Goal: Obtain resource: Download file/media

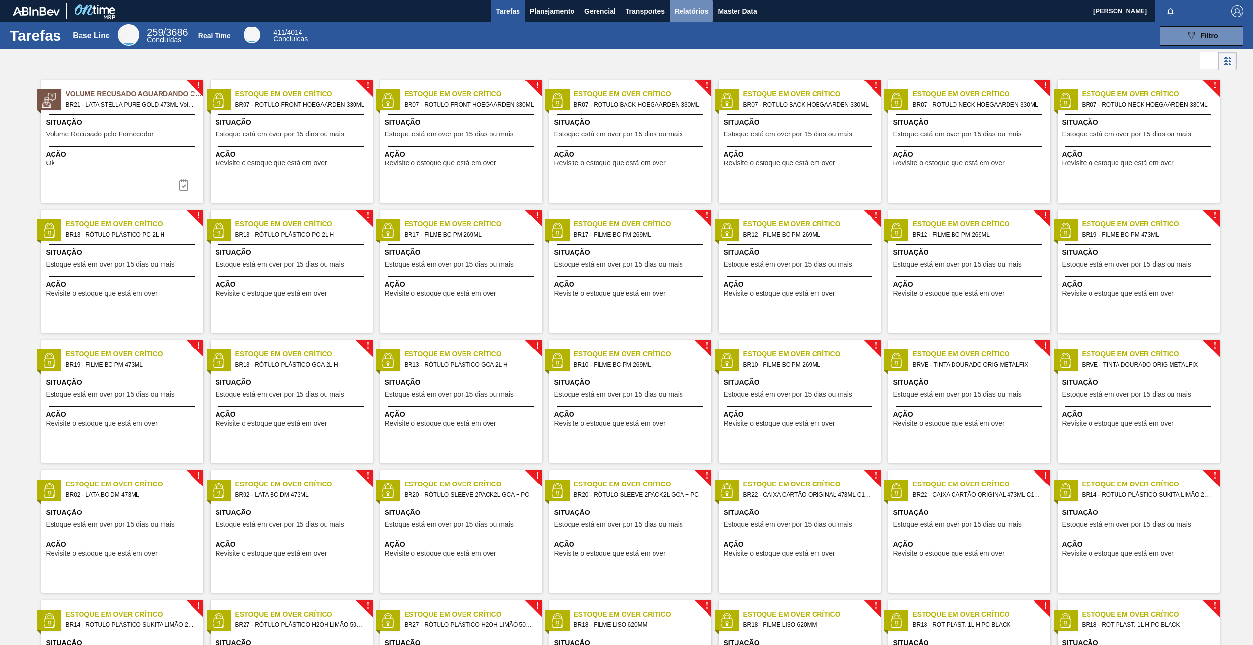
click at [677, 12] on span "Relatórios" at bounding box center [691, 11] width 33 height 12
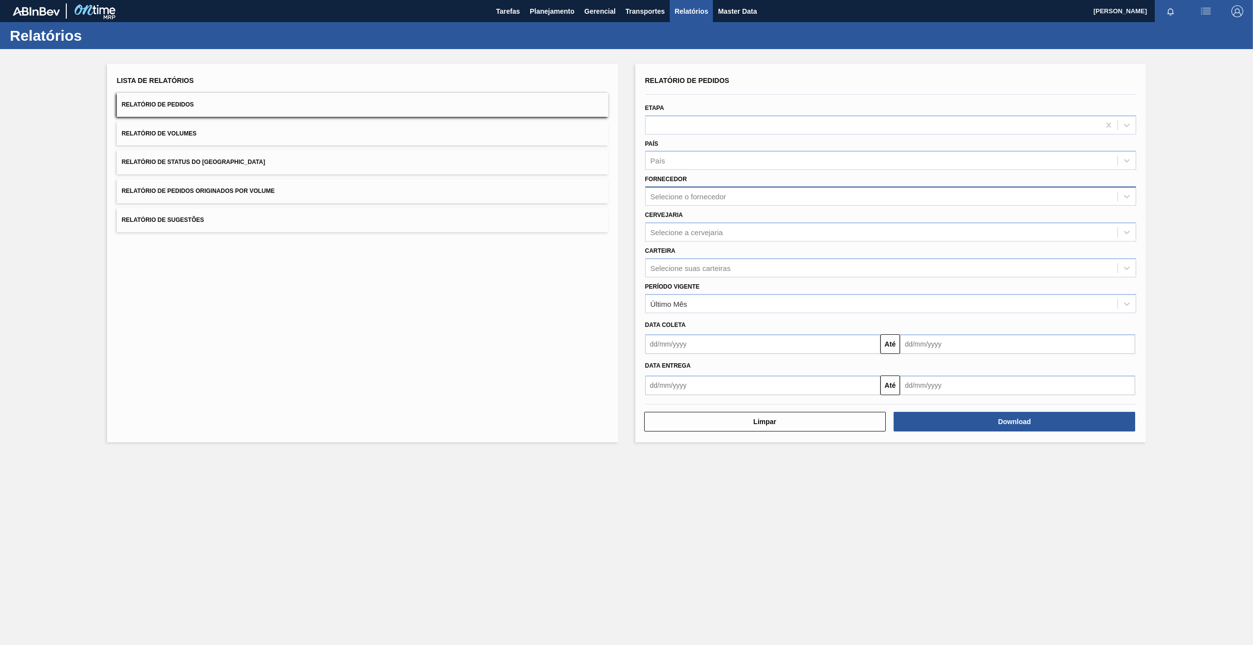
click at [709, 196] on div "Selecione o fornecedor" at bounding box center [689, 196] width 76 height 8
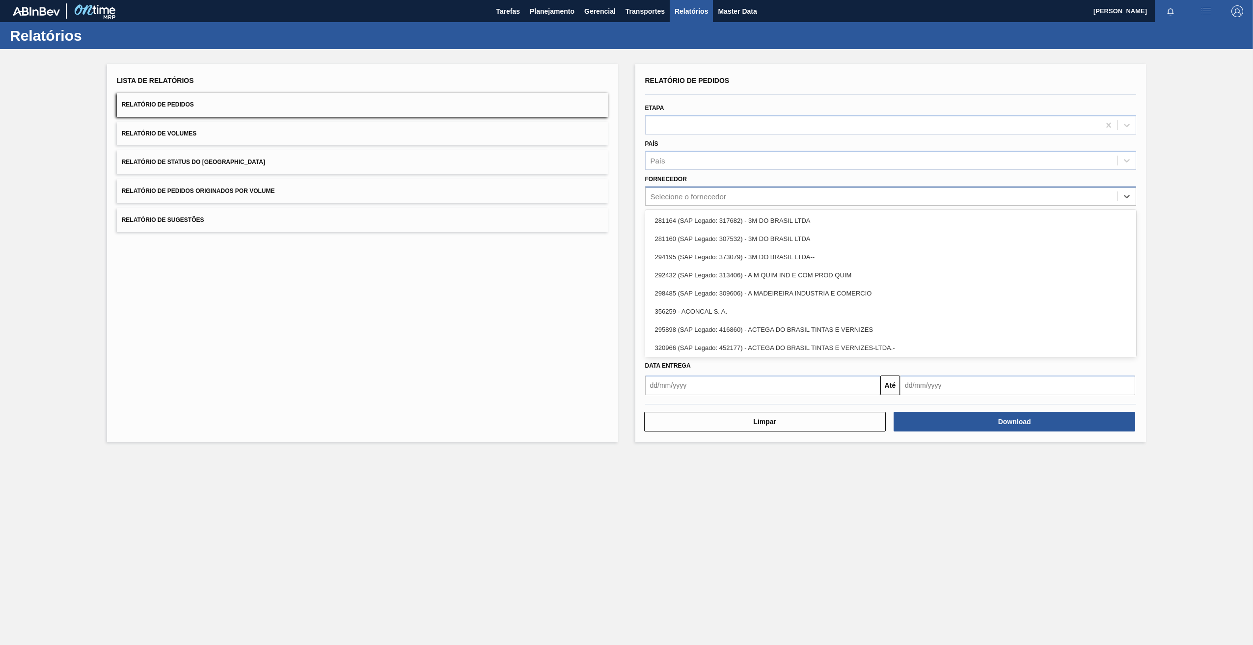
paste input "320622"
type input "320622"
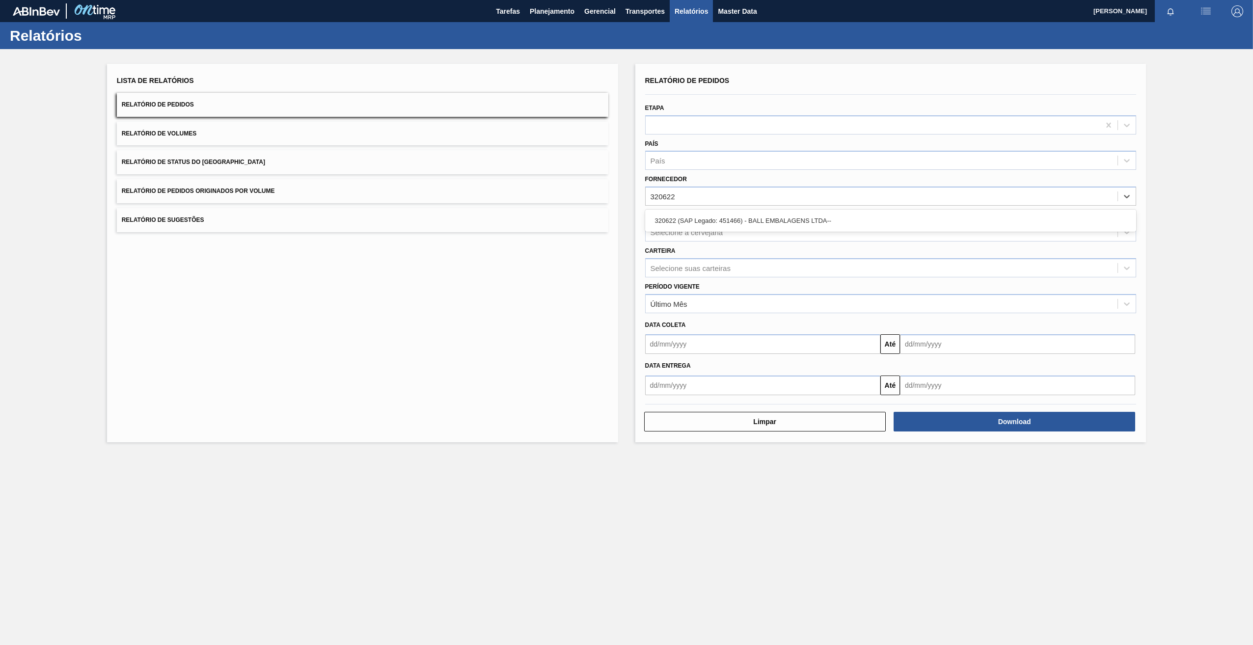
click at [724, 218] on div "320622 (SAP Legado: 451466) - BALL EMBALAGENS LTDA--" at bounding box center [890, 221] width 491 height 18
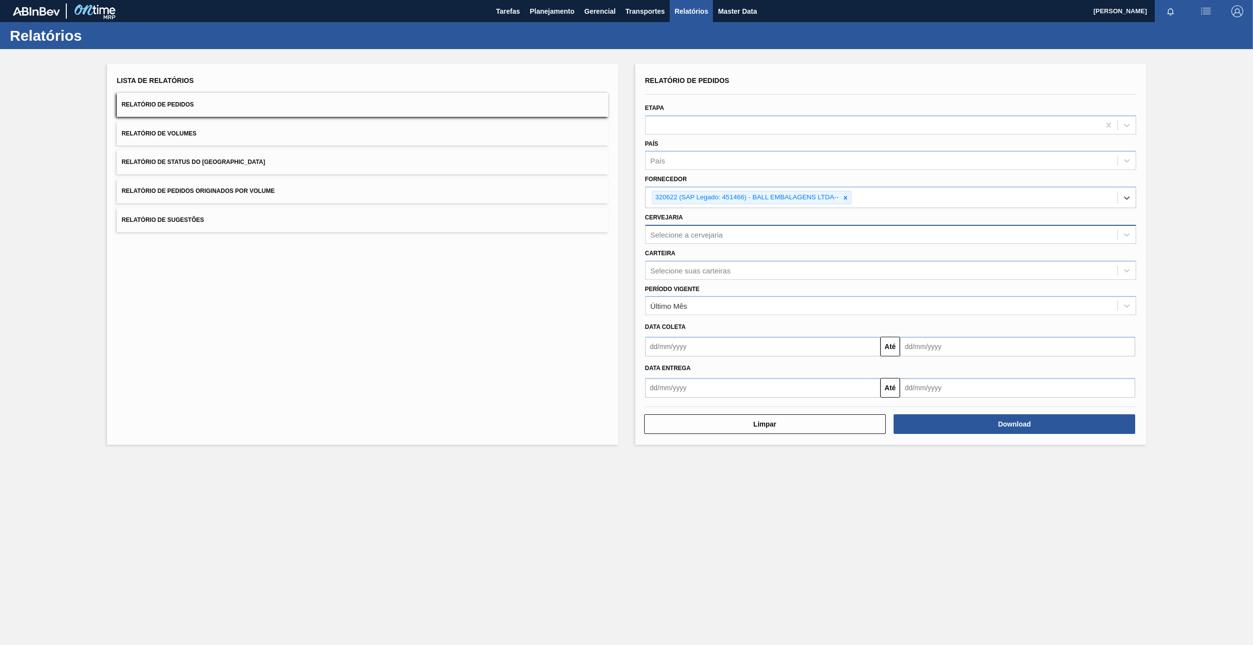
click at [686, 233] on div "Selecione a cervejaria" at bounding box center [687, 234] width 73 height 8
paste input "320622"
type input "320622"
type input "br22"
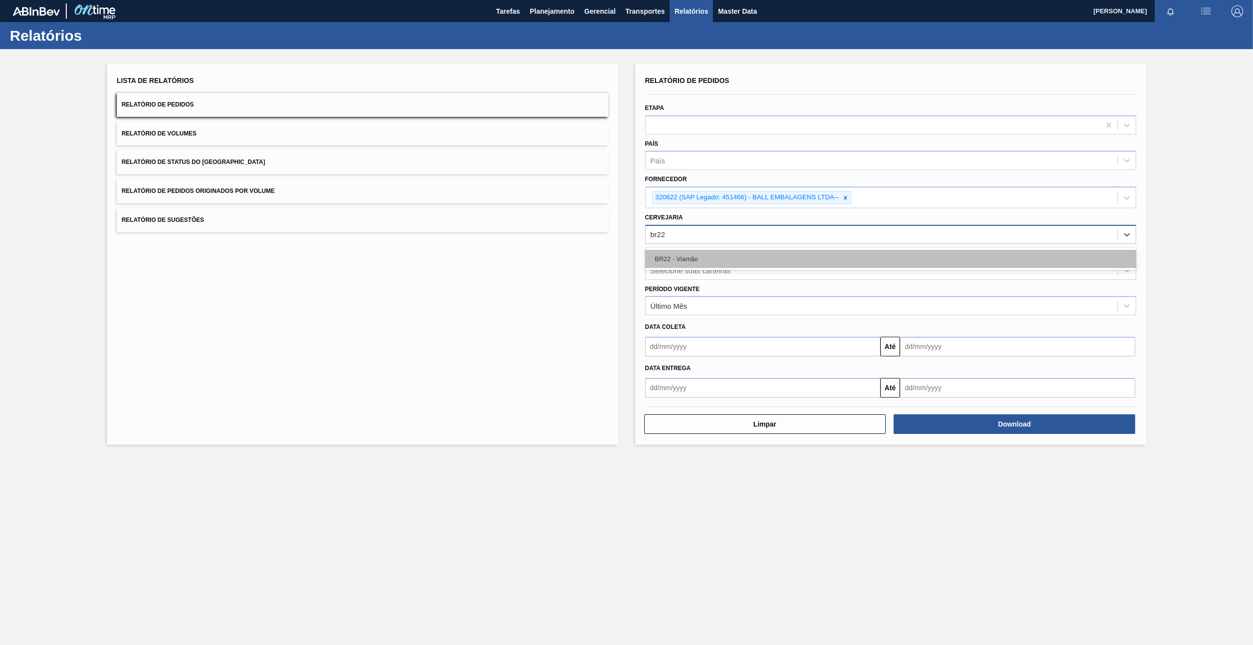
click at [718, 258] on div "BR22 - Viamão" at bounding box center [890, 259] width 491 height 18
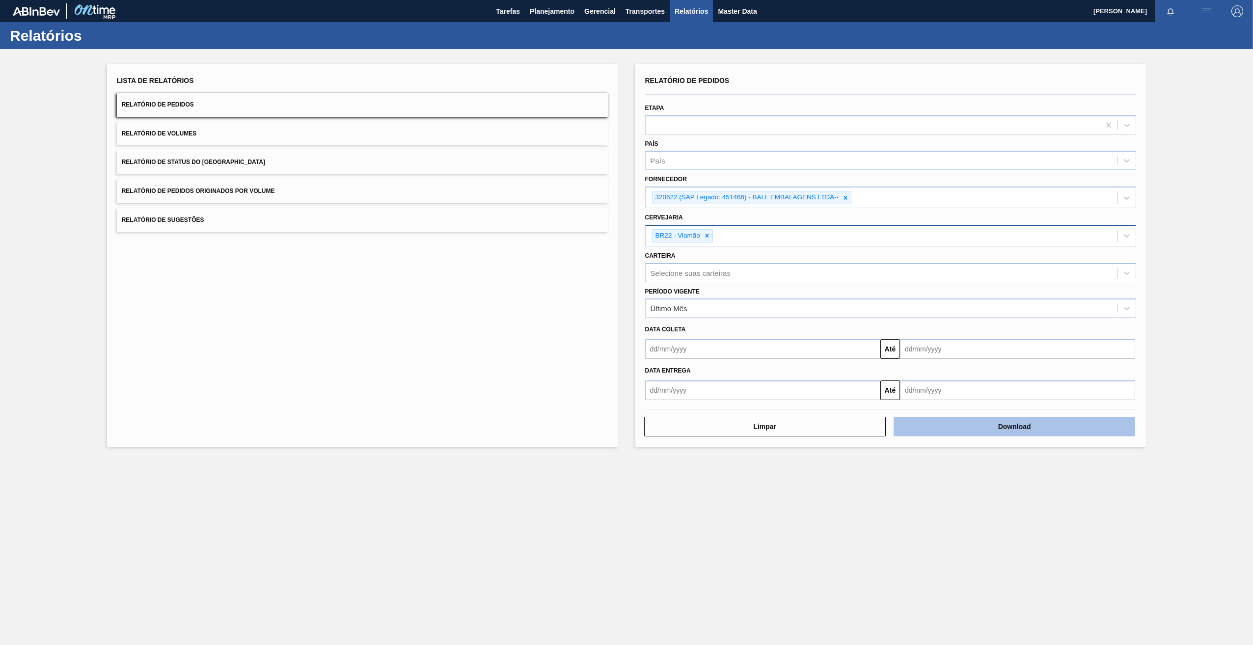
click at [1039, 419] on button "Download" at bounding box center [1015, 427] width 242 height 20
click at [842, 198] on icon at bounding box center [845, 197] width 7 height 7
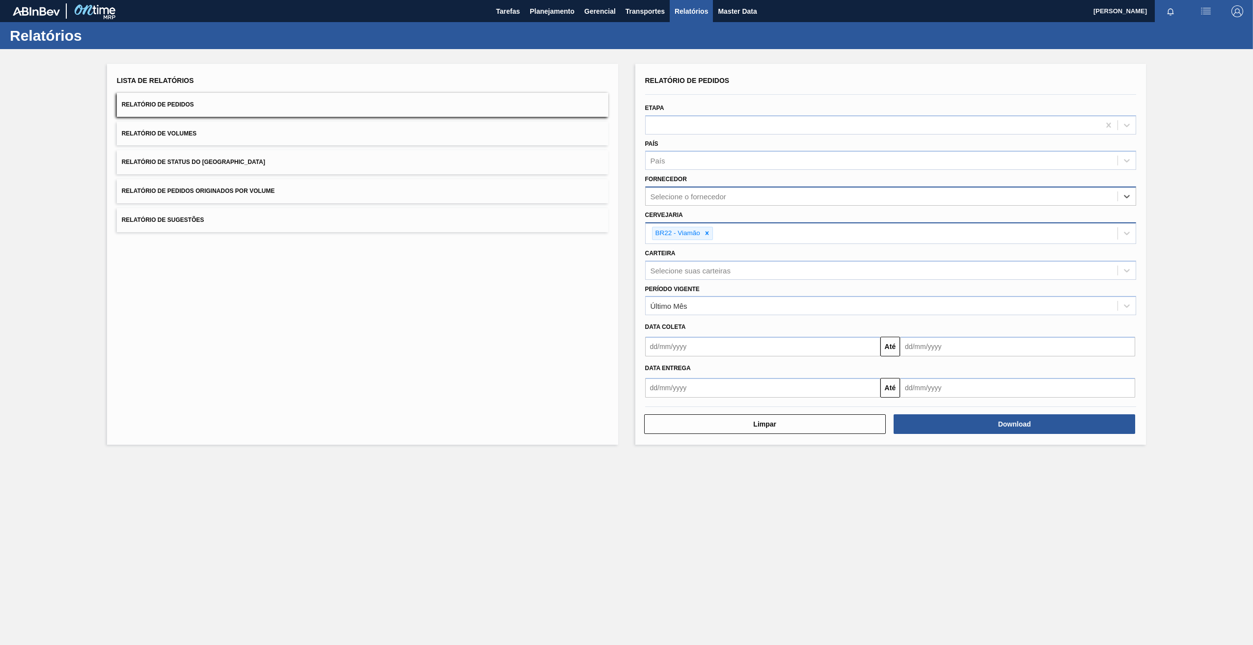
paste input "245523"
type input "245523"
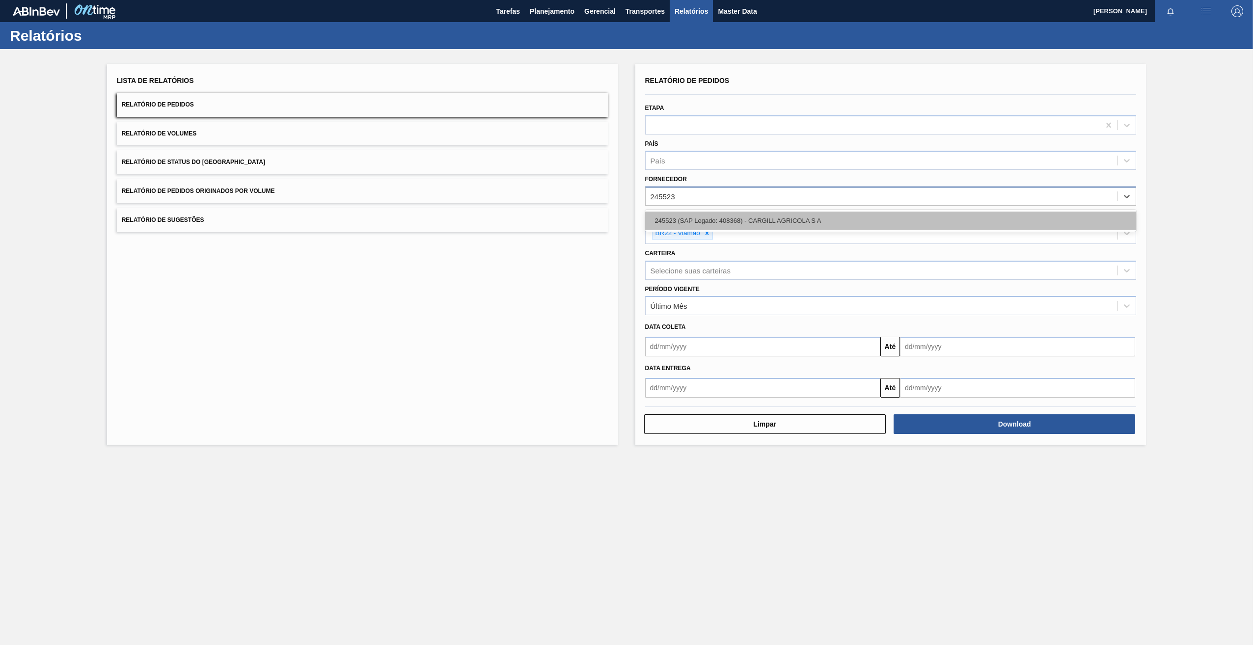
click at [706, 217] on div "245523 (SAP Legado: 408368) - CARGILL AGRICOLA S A" at bounding box center [890, 221] width 491 height 18
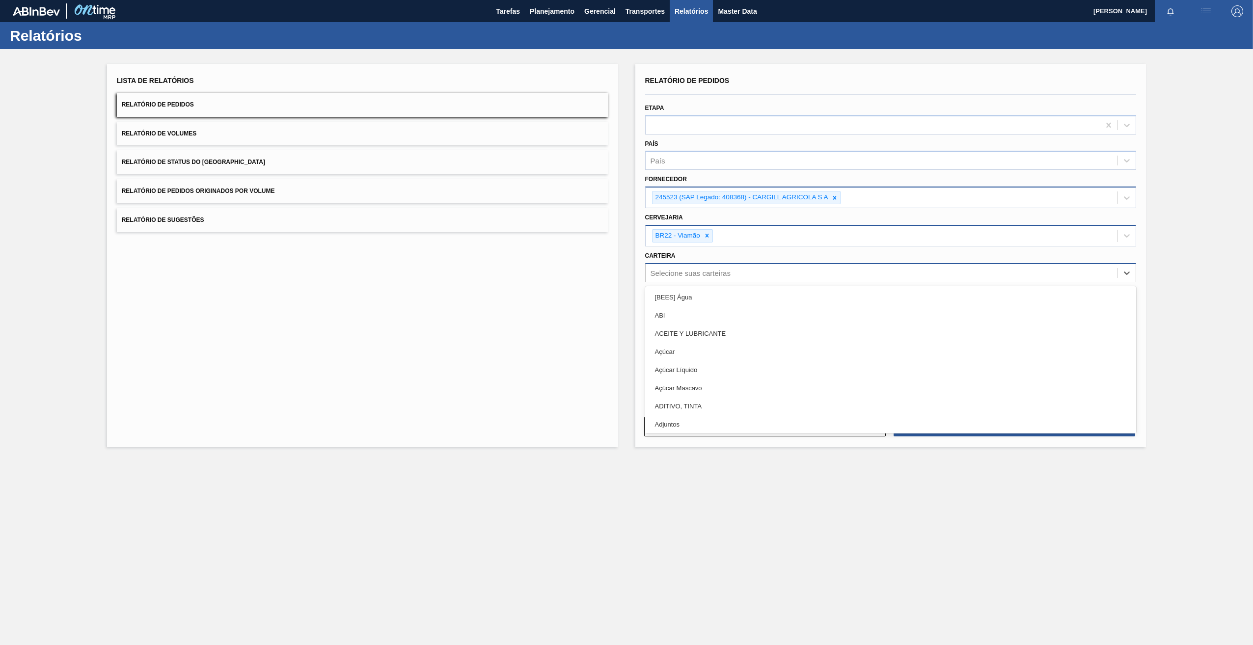
click at [741, 275] on div "Selecione suas carteiras" at bounding box center [882, 273] width 472 height 14
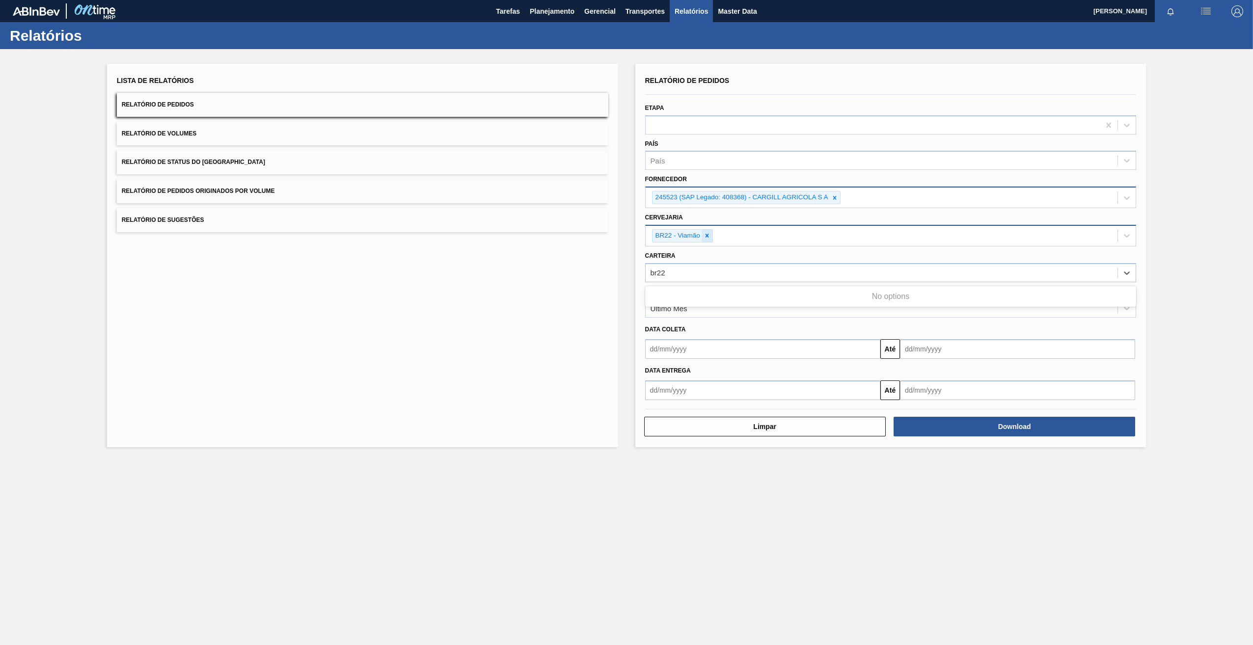
click at [708, 238] on icon at bounding box center [707, 235] width 7 height 7
type input "br22"
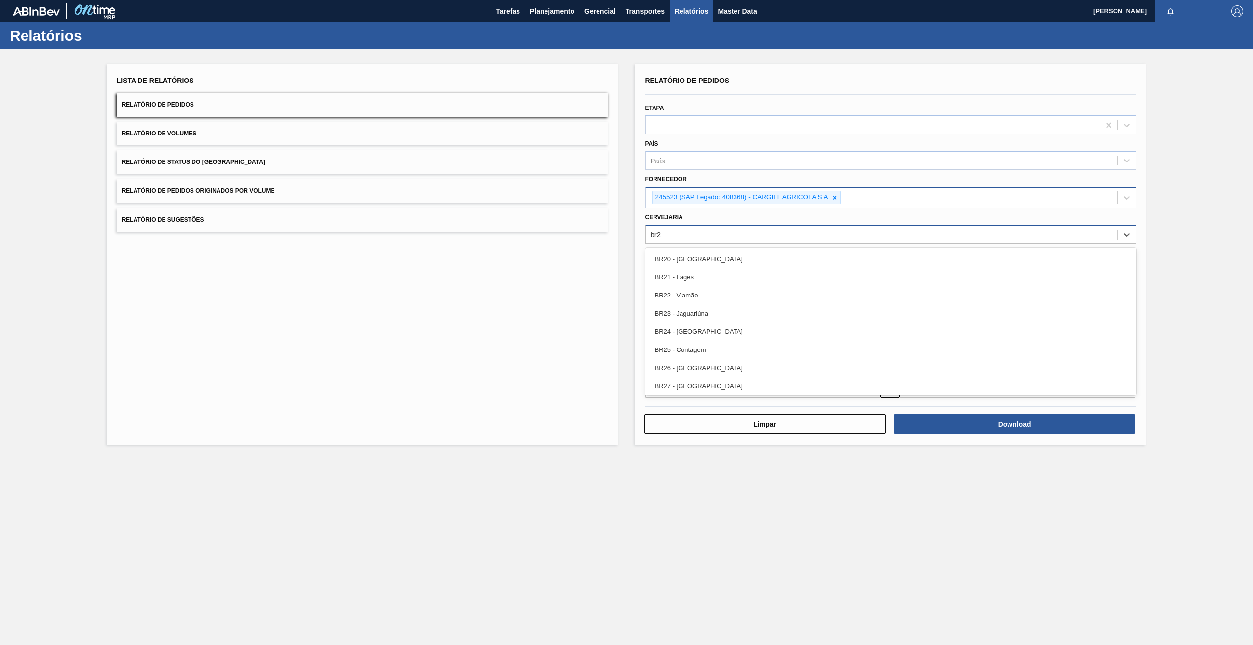
type input "br22"
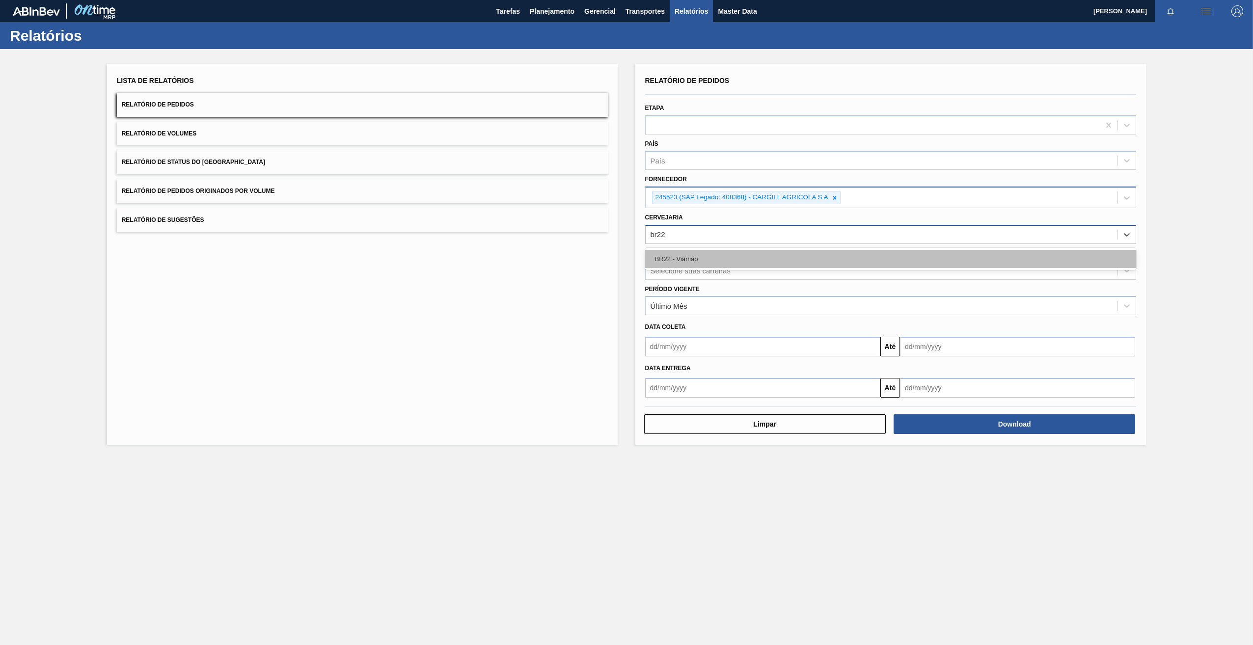
click at [707, 257] on div "BR22 - Viamão" at bounding box center [890, 259] width 491 height 18
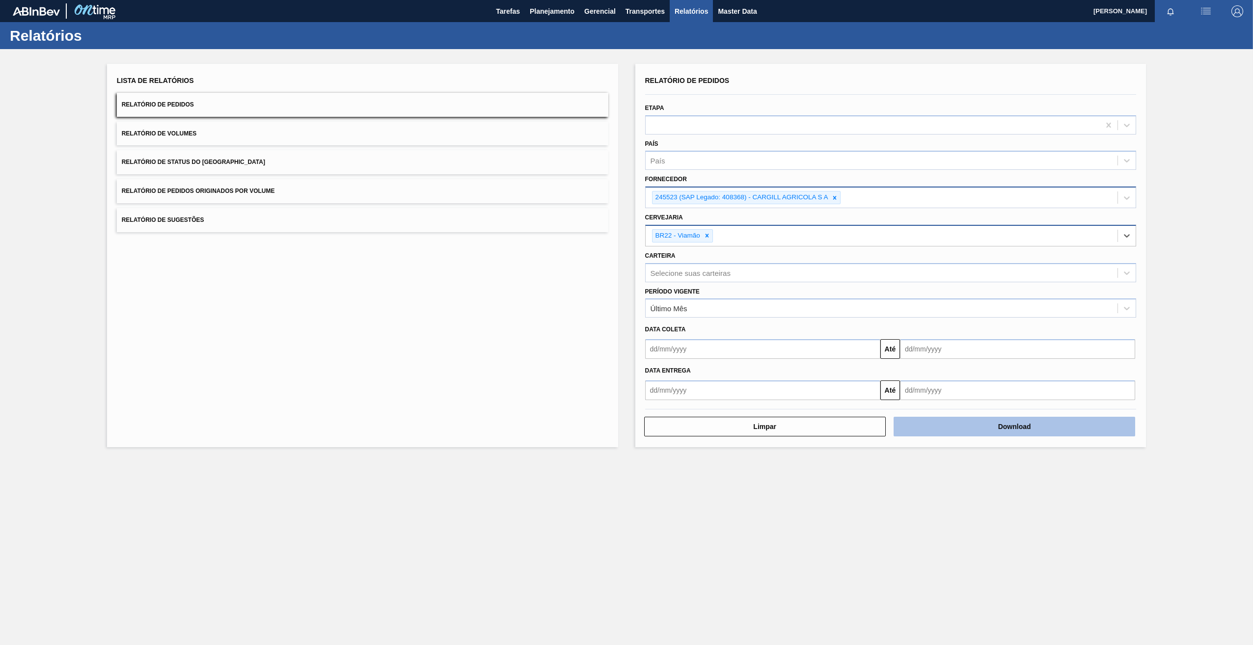
click at [1008, 430] on button "Download" at bounding box center [1015, 427] width 242 height 20
click at [1171, 210] on div "Lista de Relatórios Relatório de Pedidos Relatório de Volumes Relatório de Stat…" at bounding box center [626, 254] width 1253 height 410
click at [833, 198] on icon at bounding box center [834, 197] width 7 height 7
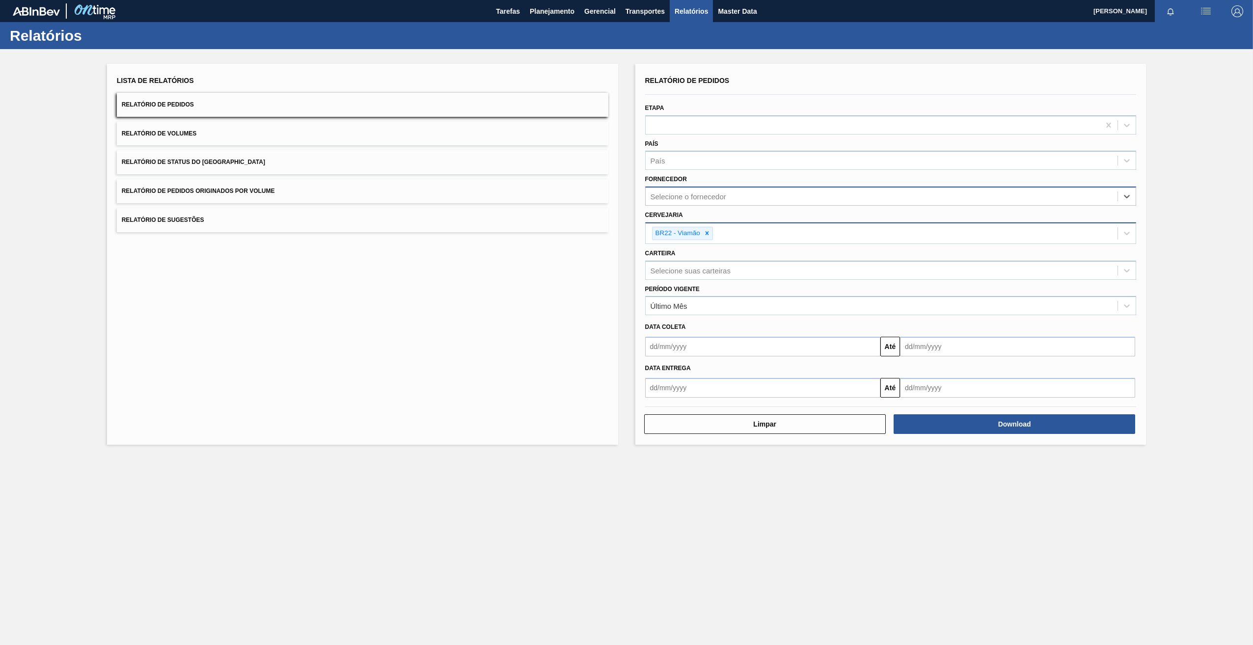
paste input "280389"
type input "280389"
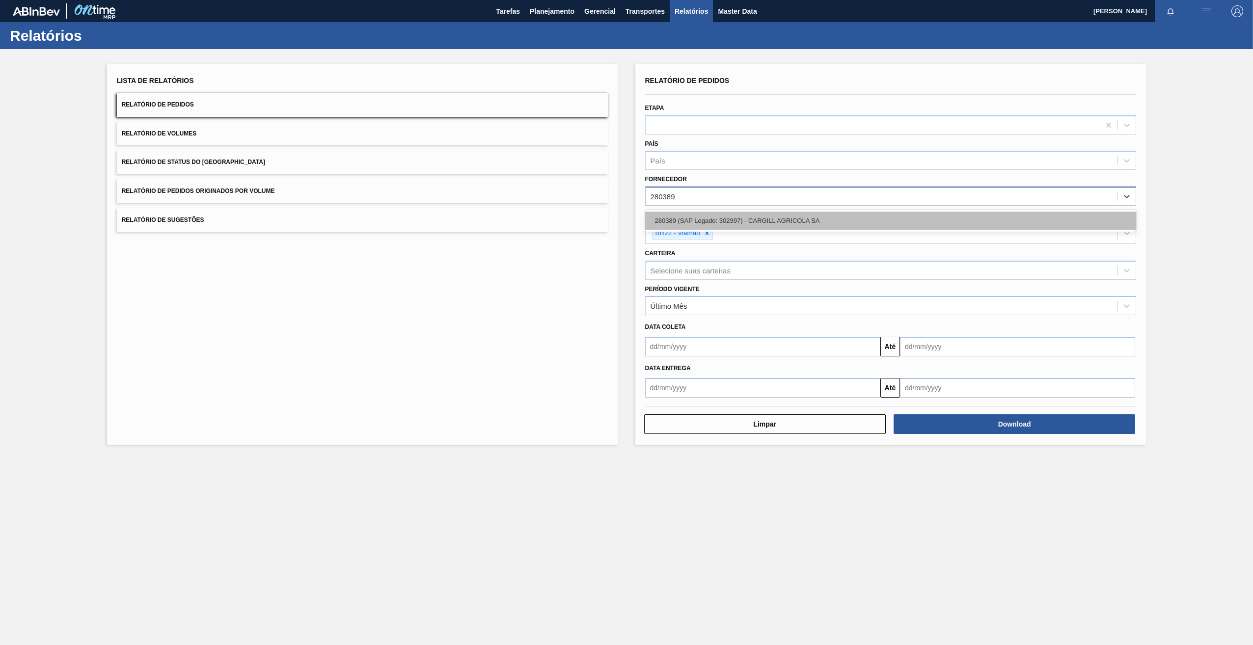
click at [812, 214] on div "280389 (SAP Legado: 302997) - CARGILL AGRICOLA SA" at bounding box center [890, 221] width 491 height 18
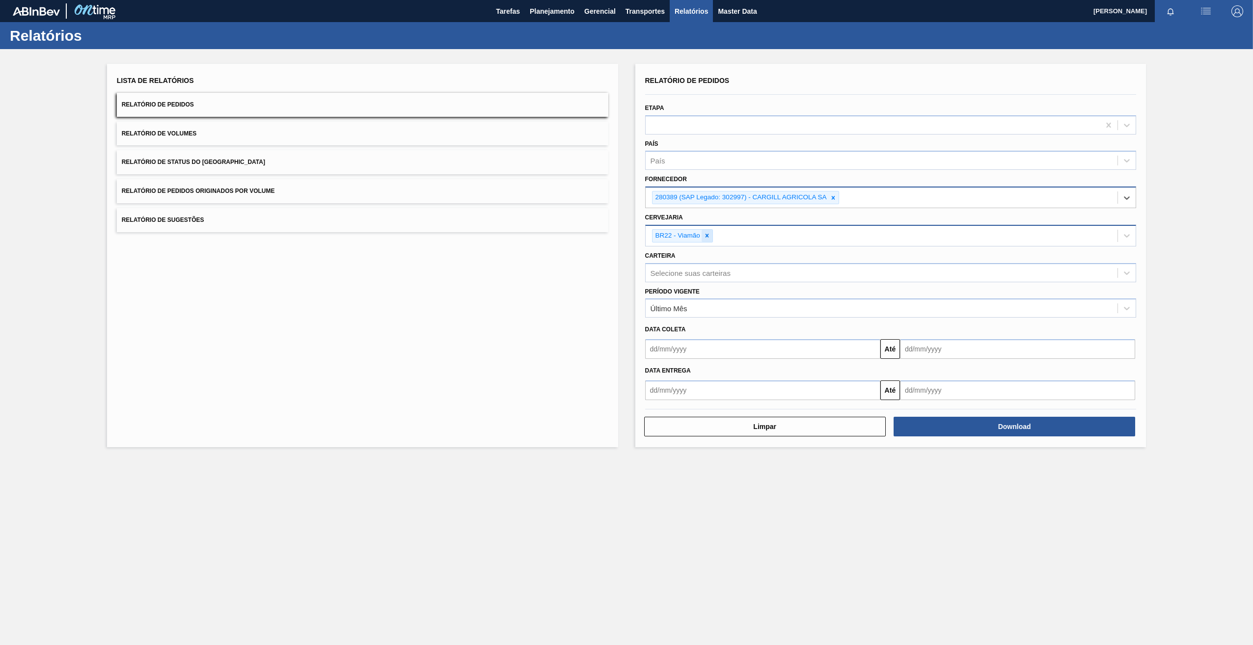
click at [704, 238] on icon at bounding box center [707, 235] width 7 height 7
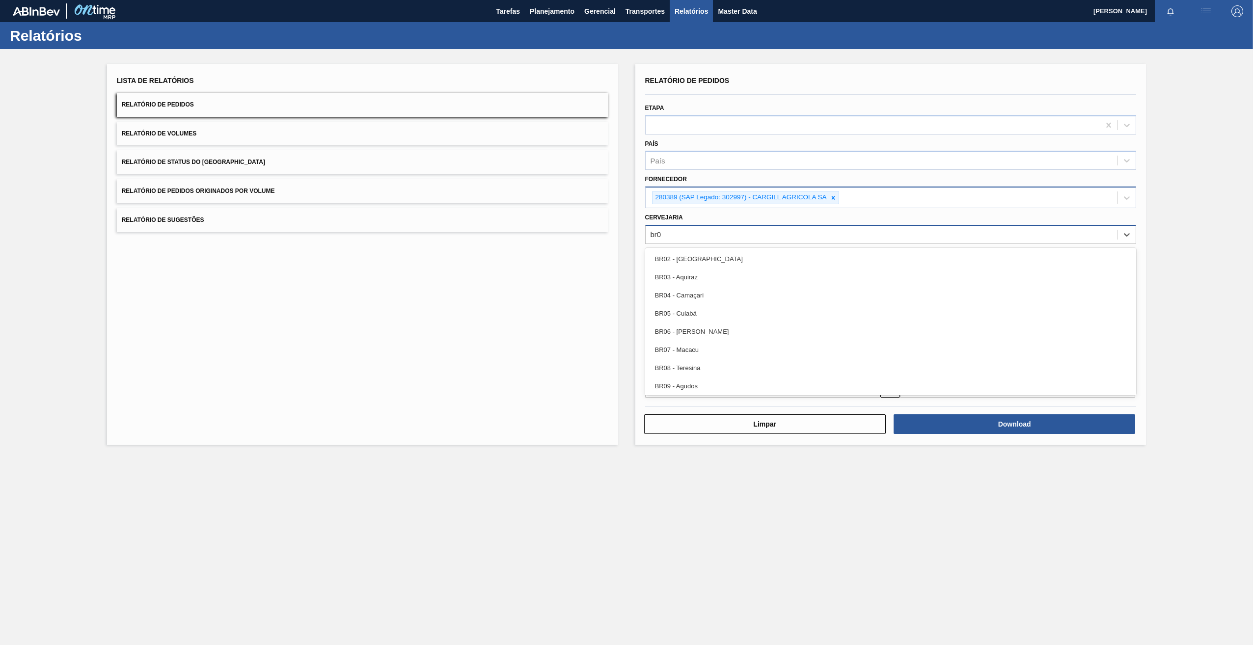
type input "br05"
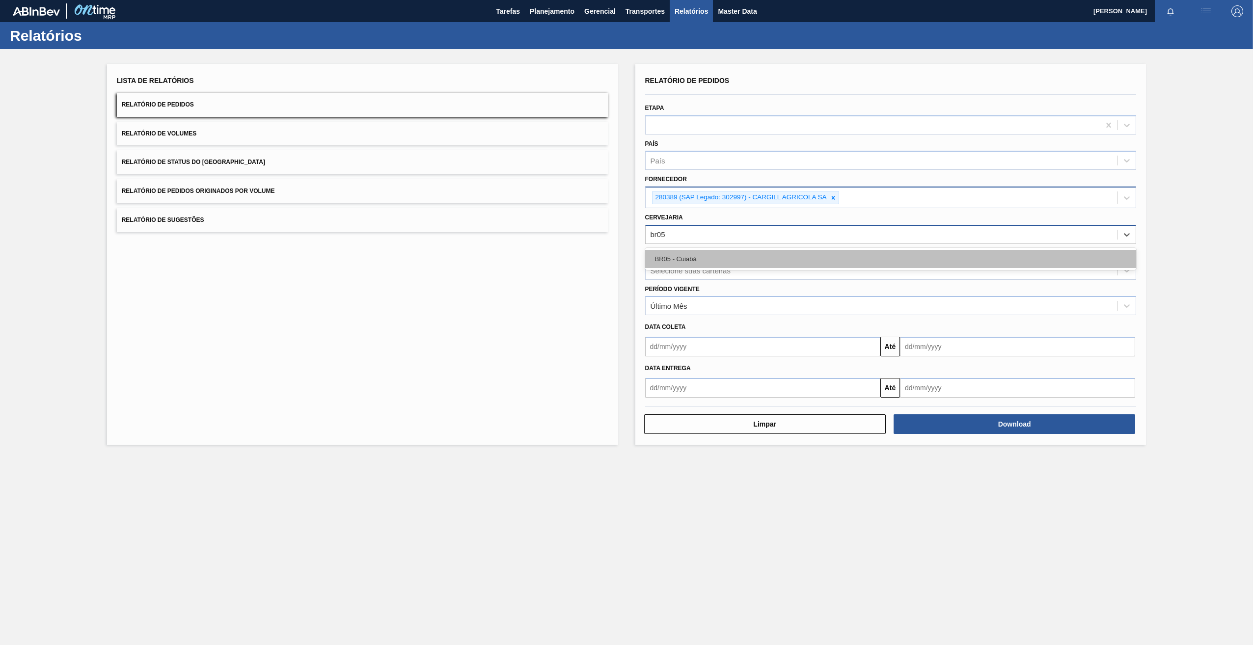
click at [724, 260] on div "BR05 - Cuiabá" at bounding box center [890, 259] width 491 height 18
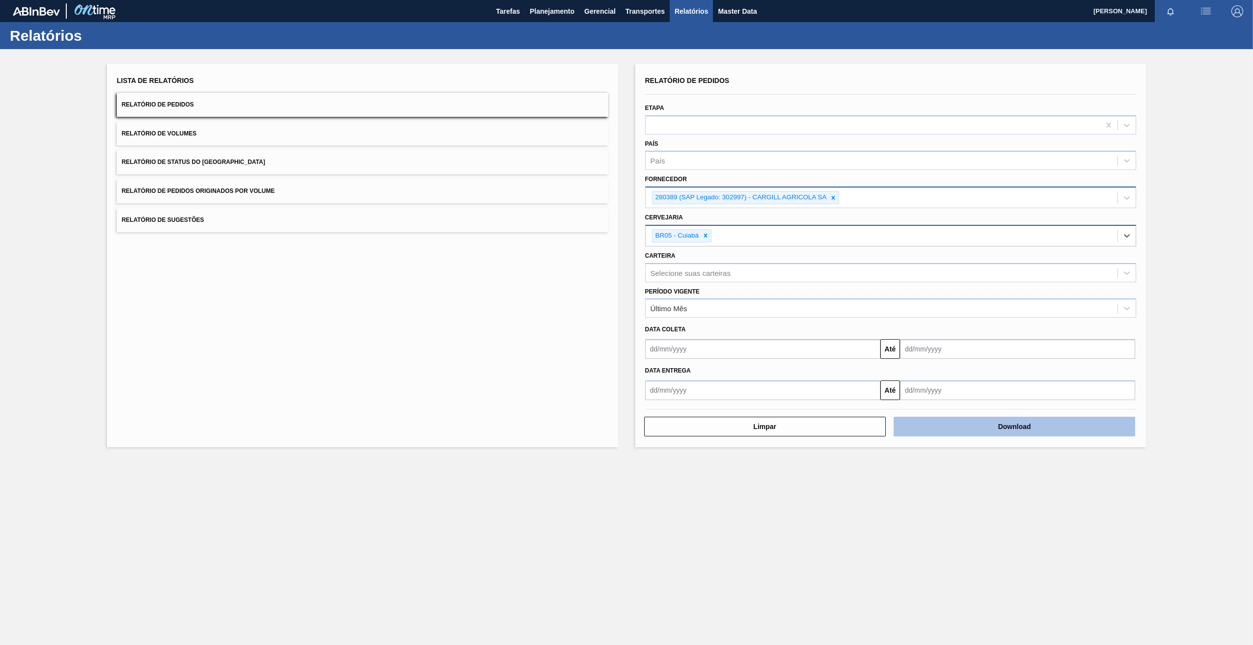
click at [1008, 426] on button "Download" at bounding box center [1015, 427] width 242 height 20
click at [828, 196] on div at bounding box center [833, 197] width 11 height 12
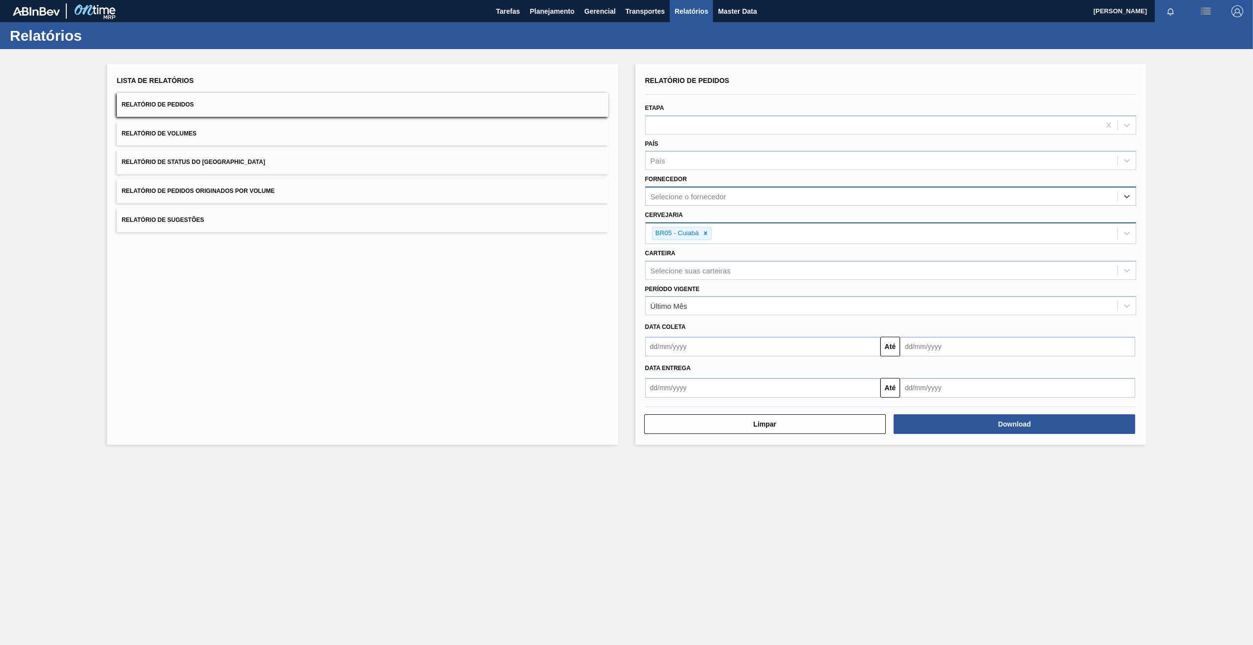
click at [698, 236] on div "BR05 - Cuiabá" at bounding box center [677, 233] width 48 height 12
click at [705, 232] on icon at bounding box center [705, 233] width 3 height 3
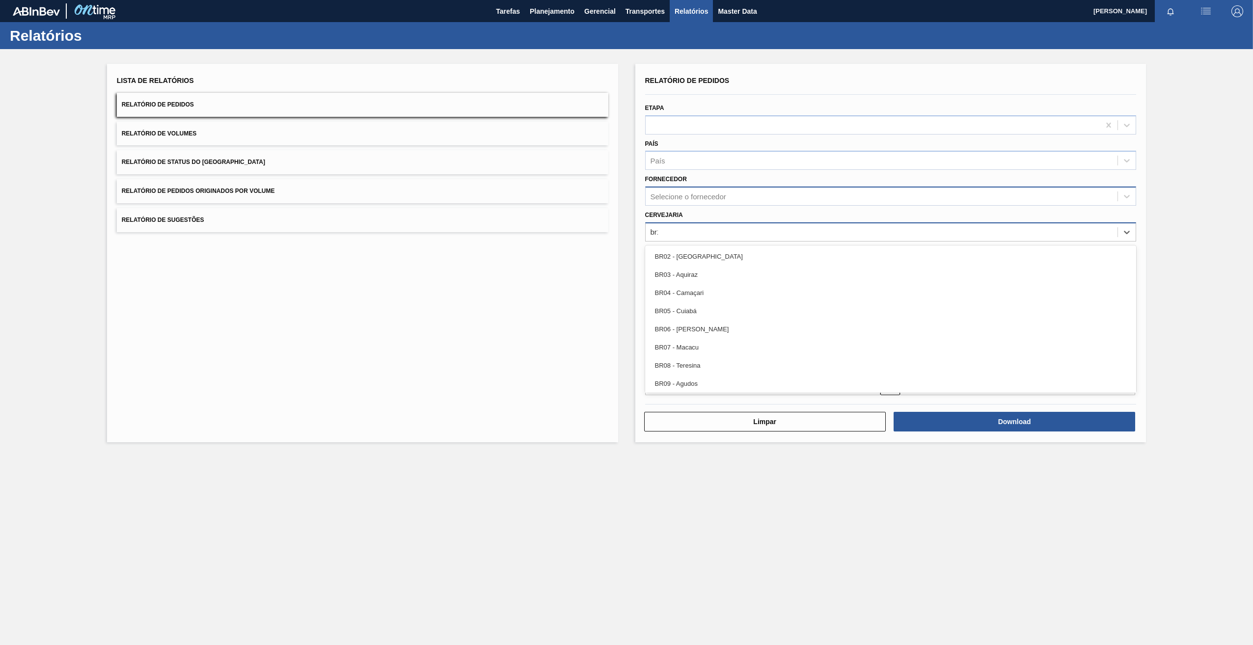
type input "br12"
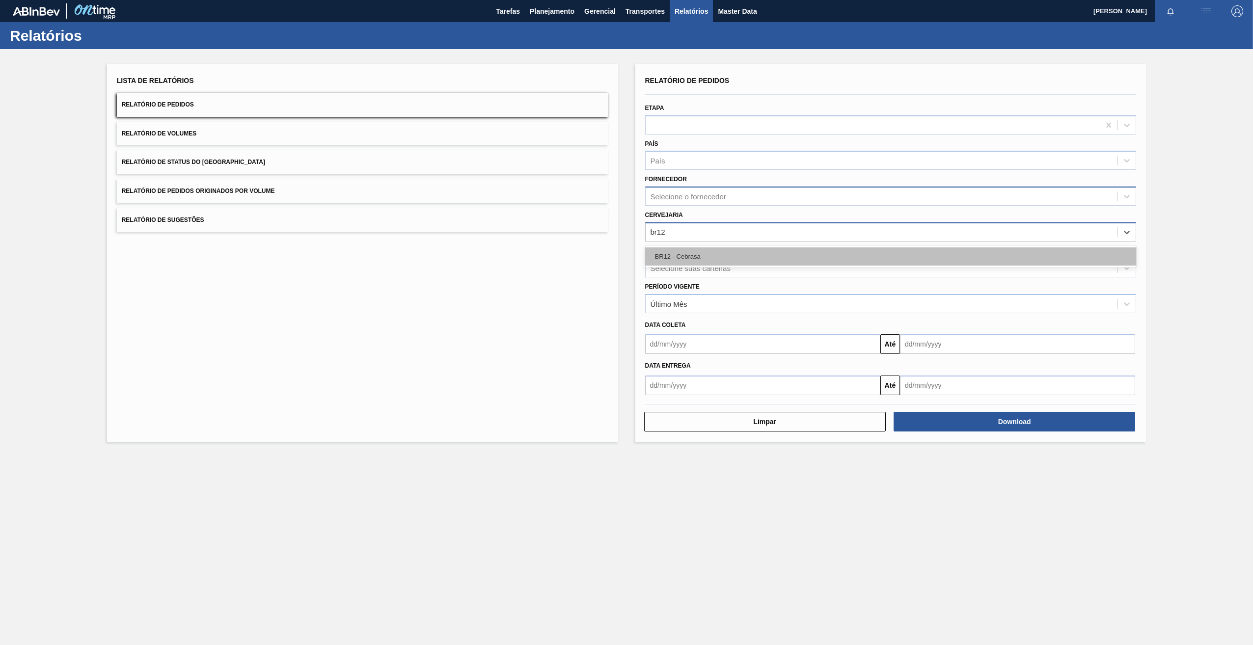
click at [704, 256] on div "BR12 - Cebrasa" at bounding box center [890, 256] width 491 height 18
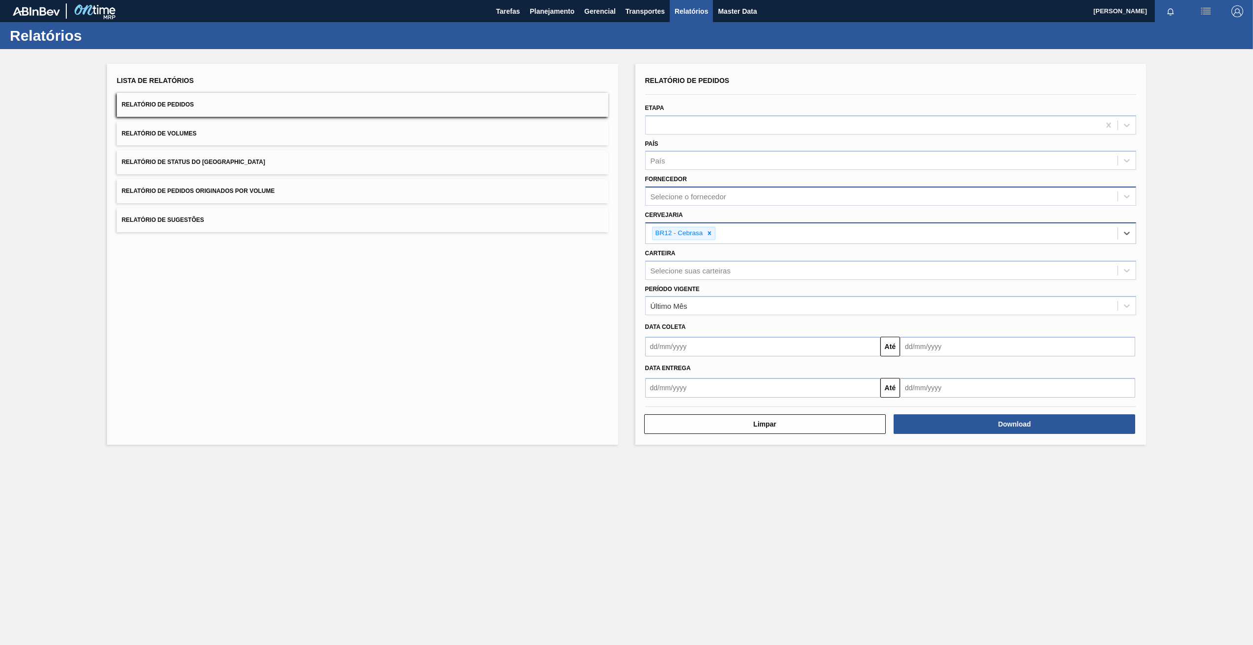
click at [688, 199] on div "Selecione o fornecedor" at bounding box center [689, 196] width 76 height 8
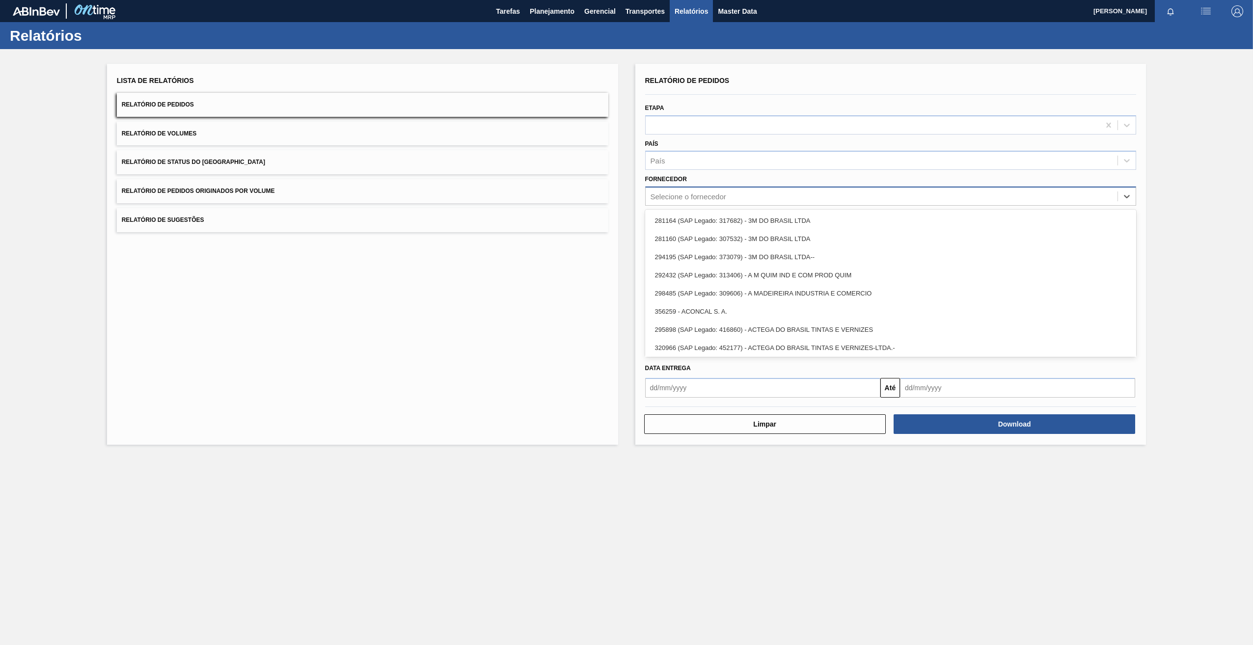
paste input "280389"
type input "280389"
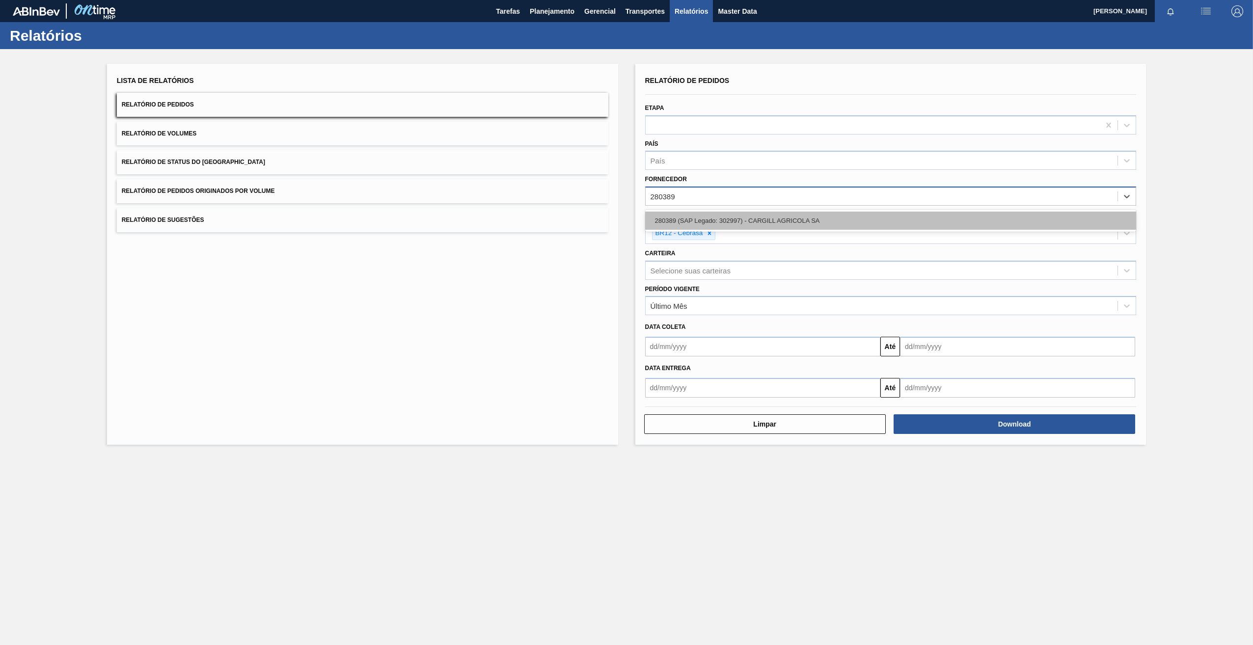
click at [720, 219] on div "280389 (SAP Legado: 302997) - CARGILL AGRICOLA SA" at bounding box center [890, 221] width 491 height 18
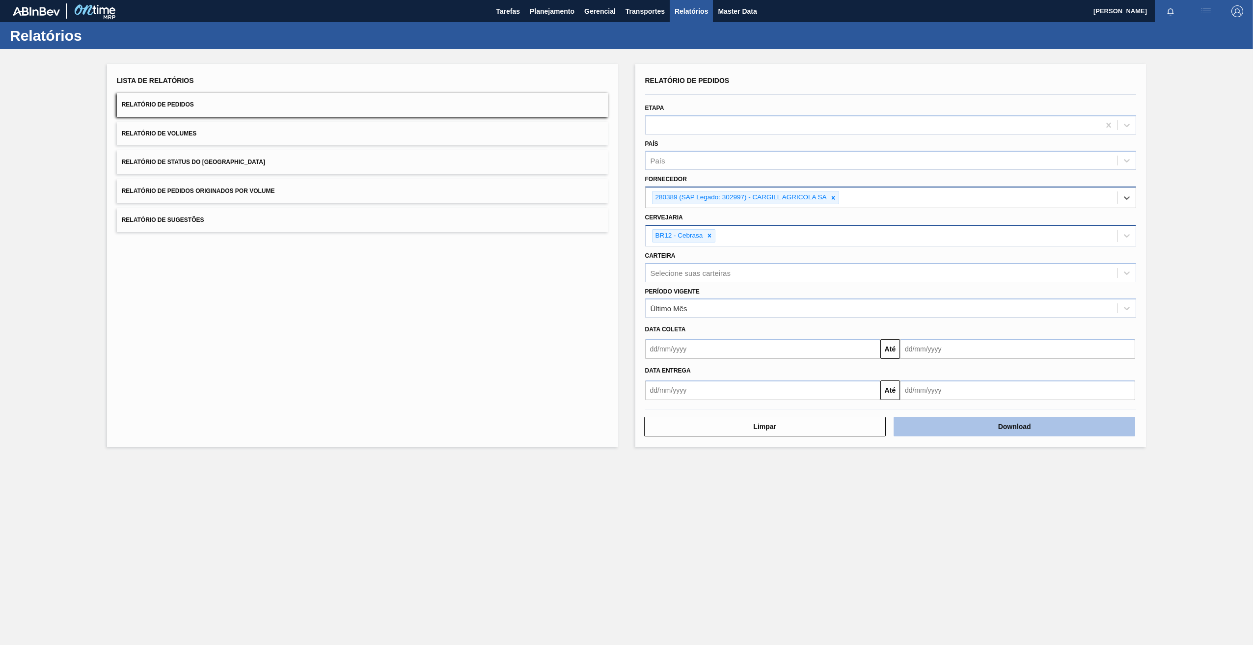
click at [1060, 423] on button "Download" at bounding box center [1015, 427] width 242 height 20
